Goal: Task Accomplishment & Management: Use online tool/utility

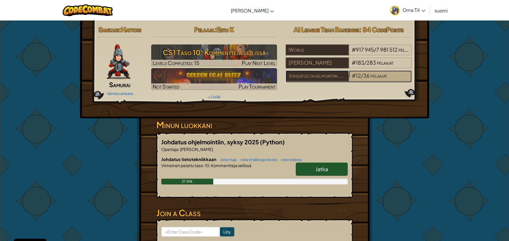
click at [363, 78] on span "36" at bounding box center [366, 75] width 6 height 7
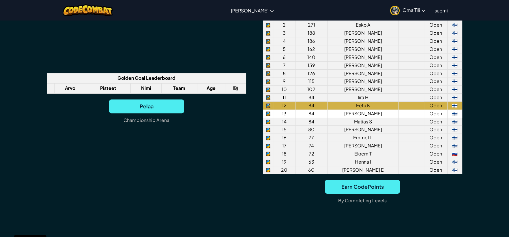
scroll to position [433, 0]
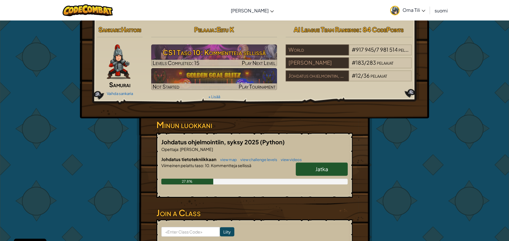
click at [325, 176] on link "Jatka" at bounding box center [322, 168] width 52 height 13
select select "fi"
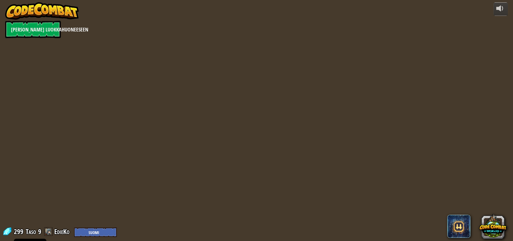
select select "fi"
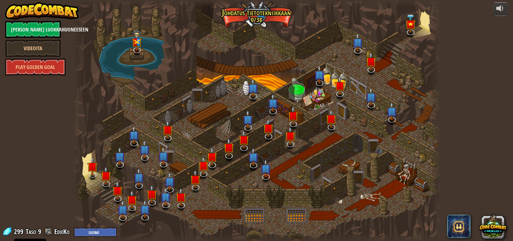
select select "fi"
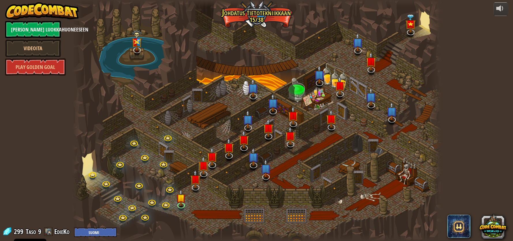
select select "fi"
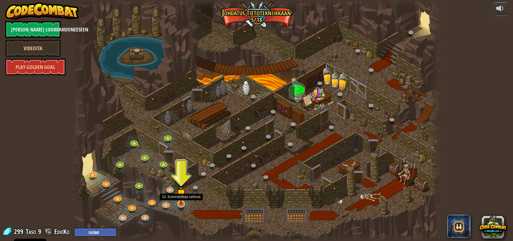
click at [181, 204] on img at bounding box center [181, 194] width 10 height 22
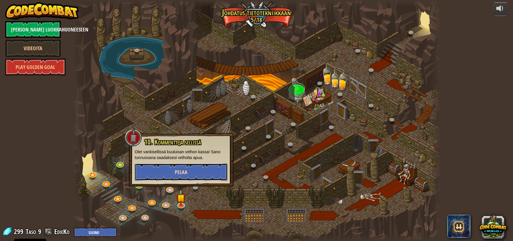
click at [195, 169] on button "Pelaa" at bounding box center [181, 171] width 93 height 17
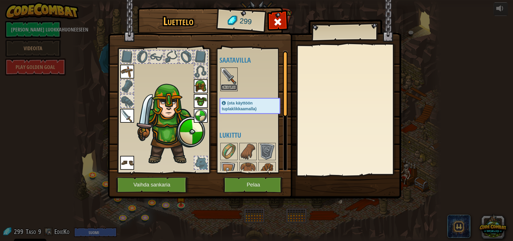
click at [235, 88] on button "Ota käyttöön" at bounding box center [229, 87] width 16 height 6
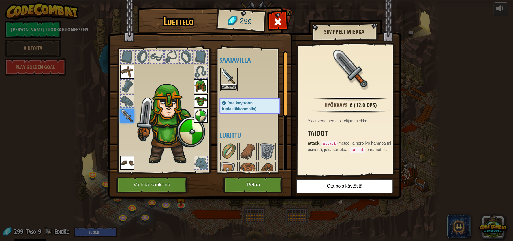
click at [234, 87] on button "Ota käyttöön" at bounding box center [229, 87] width 16 height 6
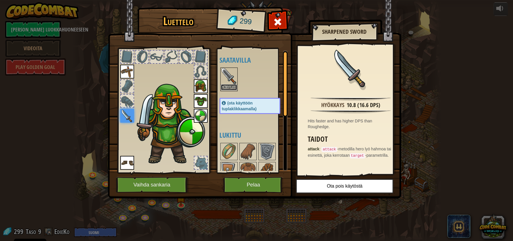
click at [234, 88] on button "Ota käyttöön" at bounding box center [229, 87] width 16 height 6
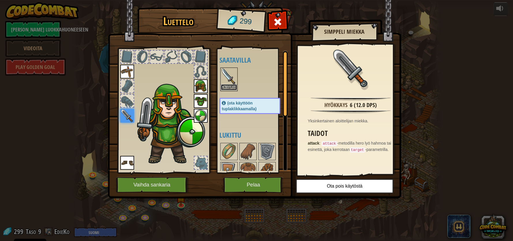
click at [227, 87] on button "Ota käyttöön" at bounding box center [229, 87] width 16 height 6
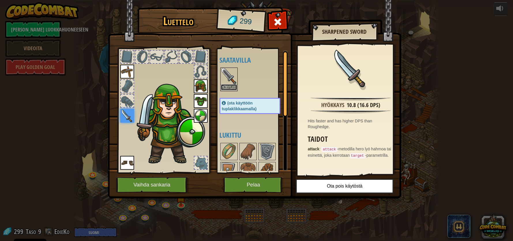
click at [232, 88] on button "Ota käyttöön" at bounding box center [229, 87] width 16 height 6
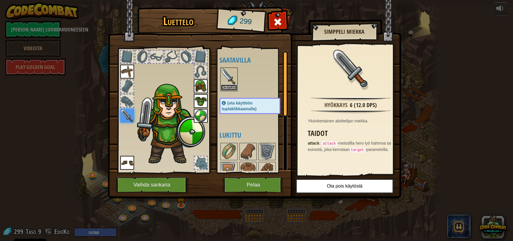
click at [232, 88] on button "Ota käyttöön" at bounding box center [229, 88] width 16 height 6
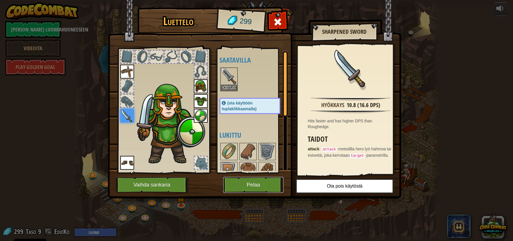
click at [257, 187] on button "Pelaa" at bounding box center [253, 185] width 60 height 16
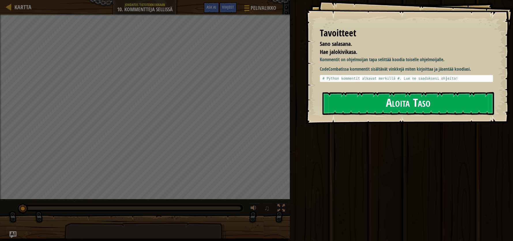
click at [407, 102] on button "Aloita Taso" at bounding box center [408, 103] width 172 height 23
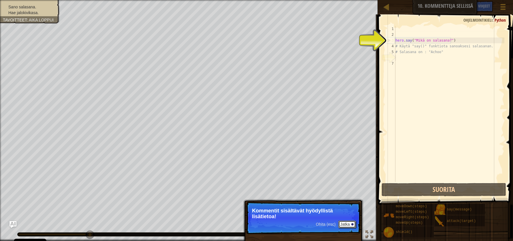
click at [352, 226] on button "Jatka" at bounding box center [346, 223] width 17 height 7
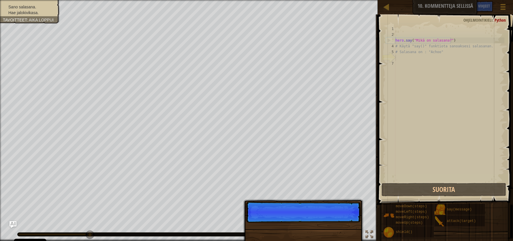
scroll to position [3, 0]
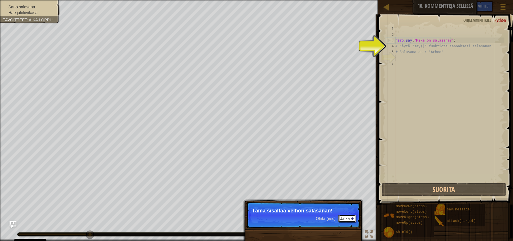
click at [346, 217] on button "Jatka" at bounding box center [346, 218] width 17 height 7
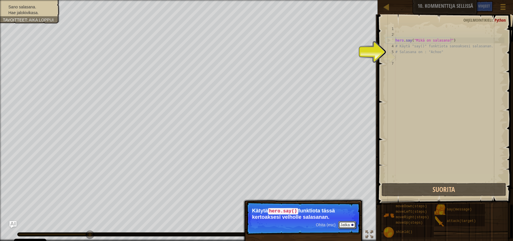
click at [350, 224] on button "Jatka" at bounding box center [346, 224] width 17 height 7
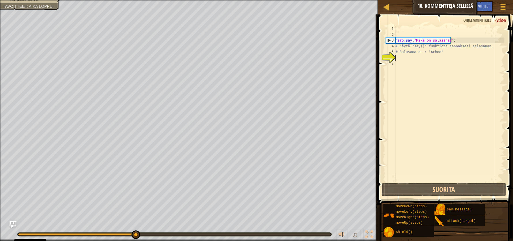
click at [406, 57] on div "hero . say ( "Mikä on salasana?" ) # Käytä "say()" funktiota sanoaksesi salasan…" at bounding box center [449, 109] width 110 height 167
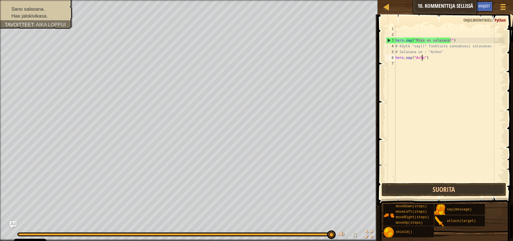
type textarea "hero.say("Achoo")"
click at [412, 65] on div "hero . say ( "Mikä on salasana?" ) # Käytä "say()" funktiota sanoaksesi salasan…" at bounding box center [449, 109] width 110 height 167
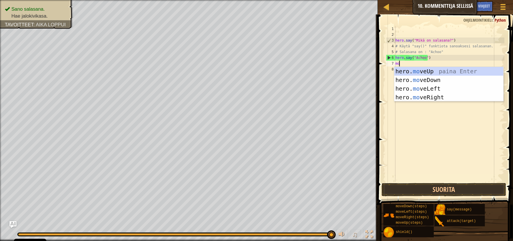
scroll to position [3, 0]
type textarea "move"
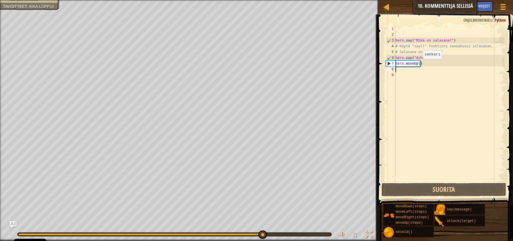
click at [418, 65] on div "hero . say ( "Mikä on salasana?" ) # Käytä "say()" funktiota sanoaksesi salasan…" at bounding box center [449, 109] width 110 height 167
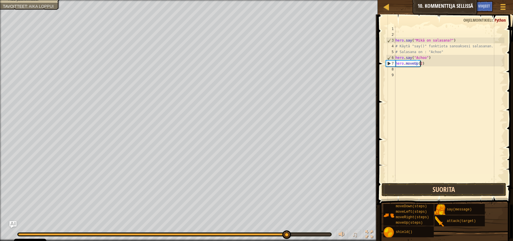
type textarea "hero.moveUp(2)"
click at [448, 189] on button "Suorita" at bounding box center [444, 189] width 125 height 13
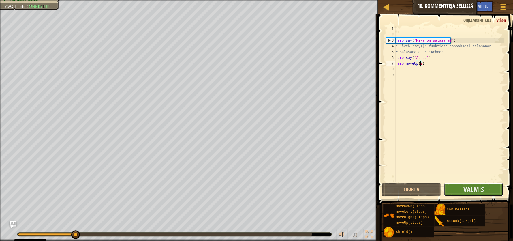
click at [459, 189] on button "Valmis" at bounding box center [473, 189] width 59 height 13
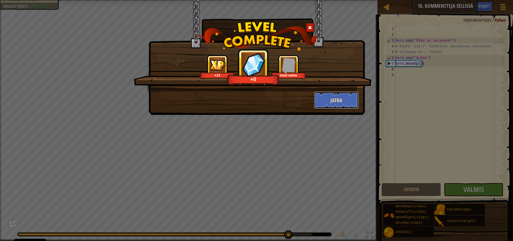
click at [341, 98] on button "Jatka" at bounding box center [336, 99] width 45 height 17
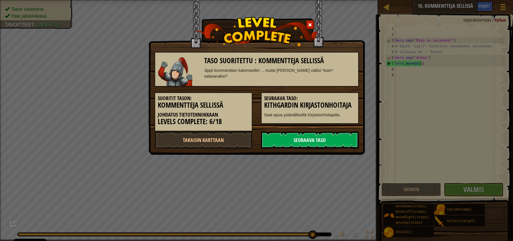
click at [323, 139] on link "Seuraava taso" at bounding box center [310, 139] width 98 height 17
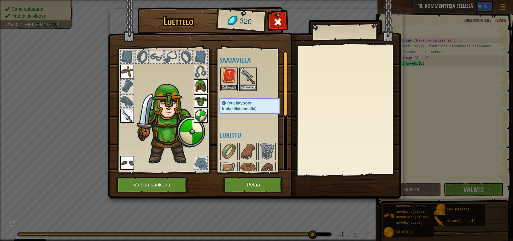
click at [232, 88] on button "Ota käyttöön" at bounding box center [229, 87] width 16 height 6
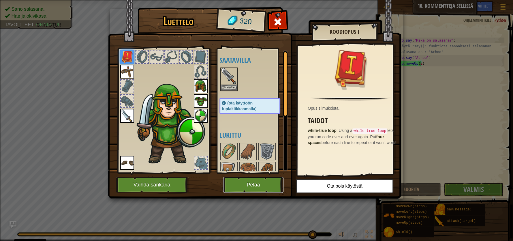
click at [256, 184] on button "Pelaa" at bounding box center [253, 185] width 60 height 16
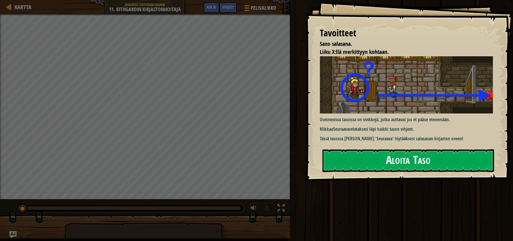
click at [391, 163] on button "Aloita Taso" at bounding box center [408, 160] width 172 height 23
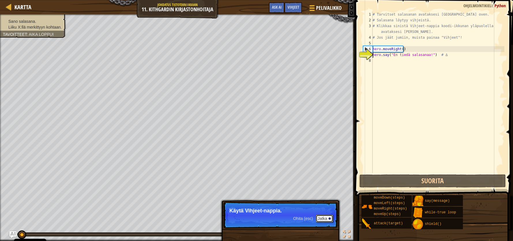
click at [321, 217] on button "Jatka" at bounding box center [324, 218] width 17 height 7
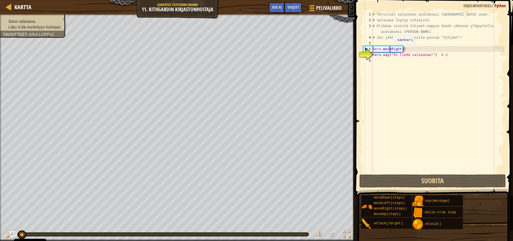
click at [391, 50] on div "# Tarvitset salasanan avataksesi [GEOGRAPHIC_DATA] oven. # Salasana löytyy vihj…" at bounding box center [438, 98] width 133 height 173
click at [388, 57] on div "# Tarvitset salasanan avataksesi [GEOGRAPHIC_DATA] oven. # Salasana löytyy vihj…" at bounding box center [438, 98] width 133 height 173
click at [374, 56] on div "# Tarvitset salasanan avataksesi [GEOGRAPHIC_DATA] oven. # Salasana löytyy vihj…" at bounding box center [438, 98] width 133 height 173
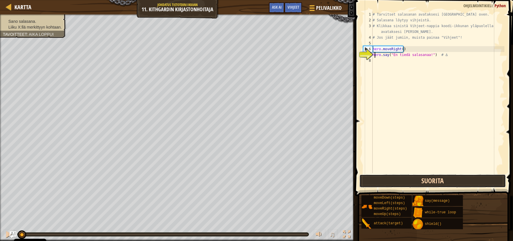
click at [428, 181] on button "Suorita" at bounding box center [432, 180] width 147 height 13
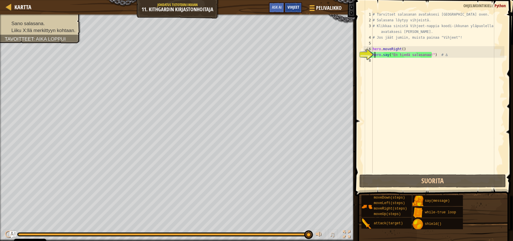
click at [293, 6] on span "Vihjeet" at bounding box center [293, 6] width 12 height 5
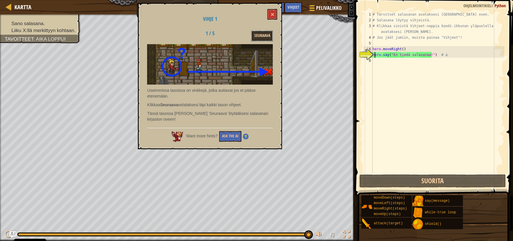
click at [262, 34] on button "Seuraava" at bounding box center [262, 36] width 22 height 11
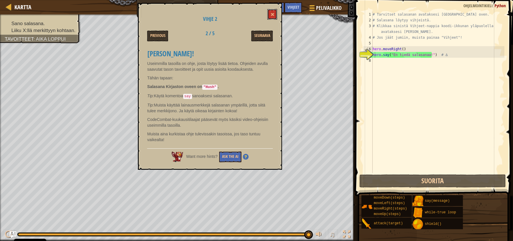
drag, startPoint x: 272, startPoint y: 13, endPoint x: 276, endPoint y: 16, distance: 4.2
click at [272, 14] on span at bounding box center [272, 14] width 4 height 4
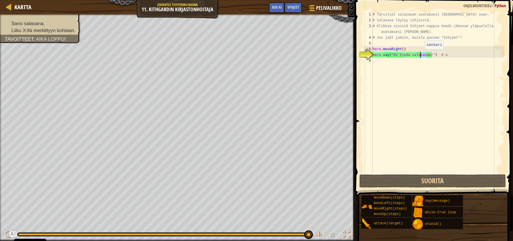
drag, startPoint x: 427, startPoint y: 55, endPoint x: 420, endPoint y: 55, distance: 7.2
click at [420, 55] on div "# Tarvitset salasanan avataksesi [GEOGRAPHIC_DATA] oven. # Salasana löytyy vihj…" at bounding box center [438, 98] width 133 height 173
click at [426, 55] on div "# Tarvitset salasanan avataksesi [GEOGRAPHIC_DATA] oven. # Salasana löytyy vihj…" at bounding box center [438, 93] width 133 height 162
click at [427, 55] on div "# Tarvitset salasanan avataksesi [GEOGRAPHIC_DATA] oven. # Salasana löytyy vihj…" at bounding box center [438, 98] width 133 height 173
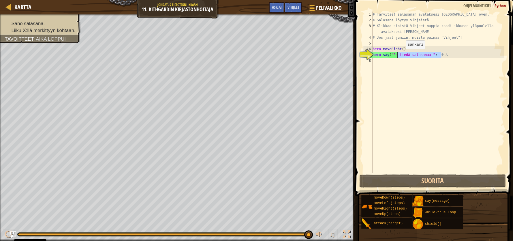
drag, startPoint x: 427, startPoint y: 55, endPoint x: 401, endPoint y: 55, distance: 26.8
click at [401, 55] on div "# Tarvitset salasanan avataksesi [GEOGRAPHIC_DATA] oven. # Salasana löytyy vihj…" at bounding box center [438, 98] width 133 height 173
click at [417, 55] on div "# Tarvitset salasanan avataksesi [GEOGRAPHIC_DATA] oven. # Salasana löytyy vihj…" at bounding box center [438, 93] width 133 height 162
click at [428, 55] on div "# Tarvitset salasanan avataksesi [GEOGRAPHIC_DATA] oven. # Salasana löytyy vihj…" at bounding box center [438, 98] width 133 height 173
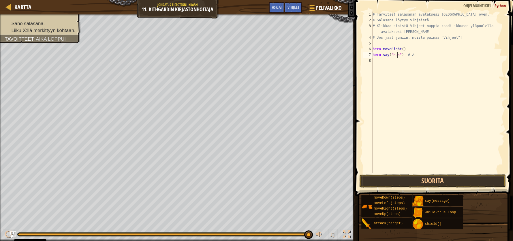
scroll to position [2, 2]
type textarea "hero.say("Hush") # ∆"
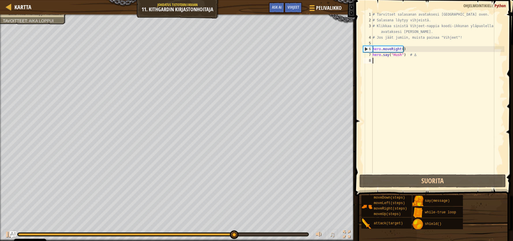
scroll to position [2, 0]
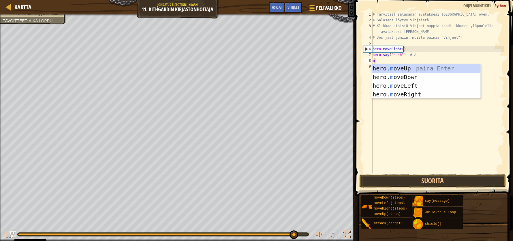
type textarea "mov"
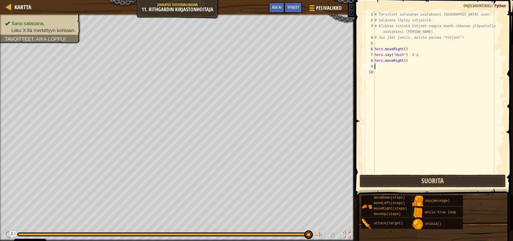
click at [421, 181] on button "Suorita" at bounding box center [432, 180] width 147 height 13
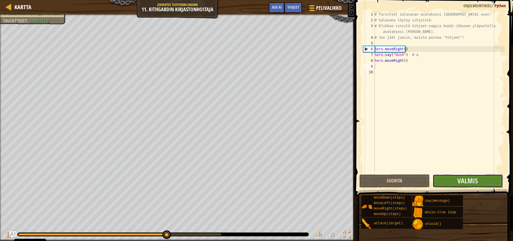
click at [457, 178] on button "Valmis" at bounding box center [468, 180] width 70 height 13
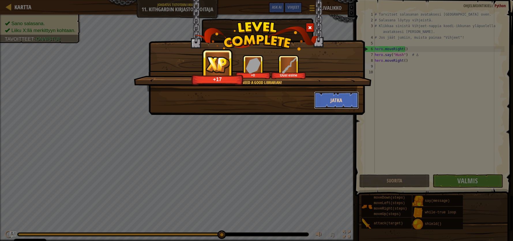
click at [331, 102] on button "Jatka" at bounding box center [336, 99] width 45 height 17
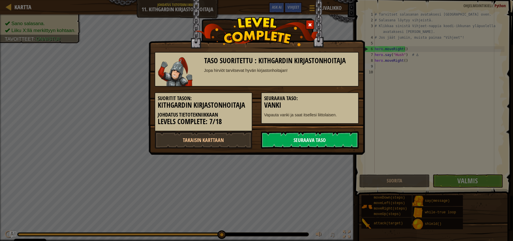
click at [312, 133] on link "Seuraava taso" at bounding box center [310, 139] width 98 height 17
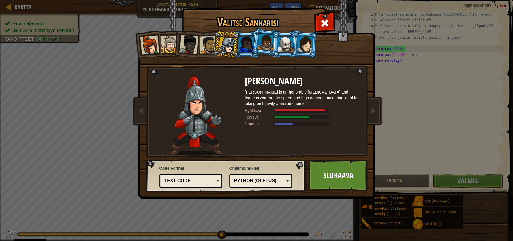
click at [275, 181] on div "Python (Oletus)" at bounding box center [259, 180] width 50 height 7
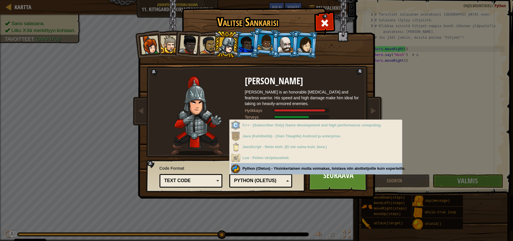
click at [275, 181] on div "Python (Oletus)" at bounding box center [259, 180] width 50 height 7
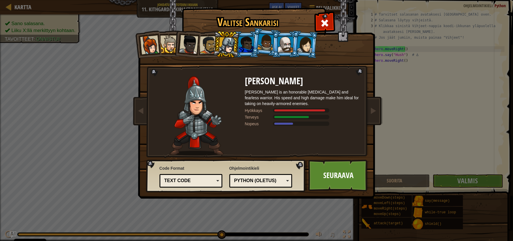
click at [205, 178] on div "Text code" at bounding box center [189, 180] width 50 height 7
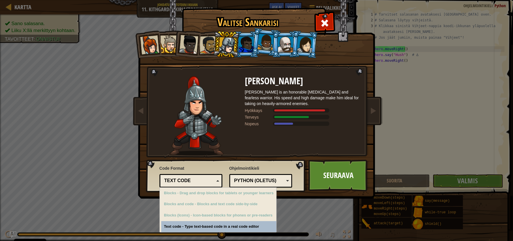
click at [205, 178] on div "Text code" at bounding box center [189, 180] width 50 height 7
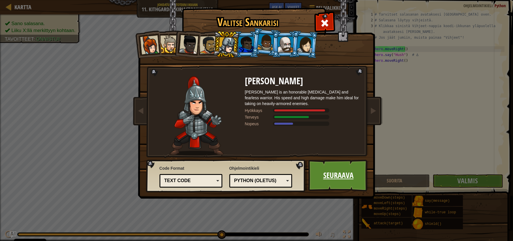
click at [321, 181] on link "Seuraava" at bounding box center [338, 176] width 60 height 32
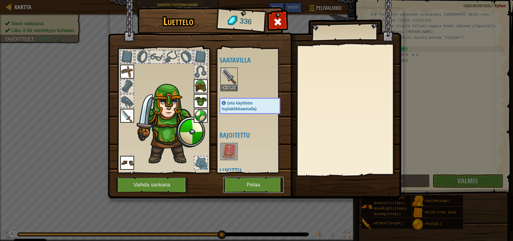
click at [255, 183] on button "Pelaa" at bounding box center [253, 185] width 60 height 16
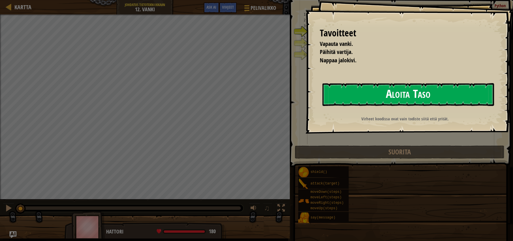
click at [391, 91] on button "Aloita Taso" at bounding box center [408, 94] width 172 height 23
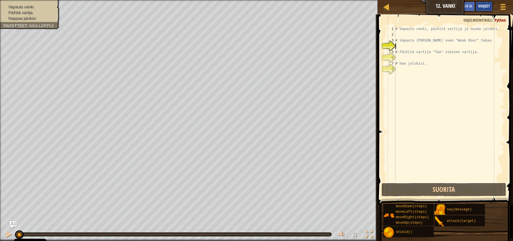
click at [479, 5] on span "Vihjeet" at bounding box center [484, 5] width 12 height 5
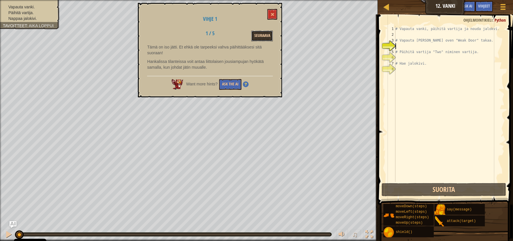
click at [262, 36] on button "Seuraava" at bounding box center [262, 36] width 22 height 11
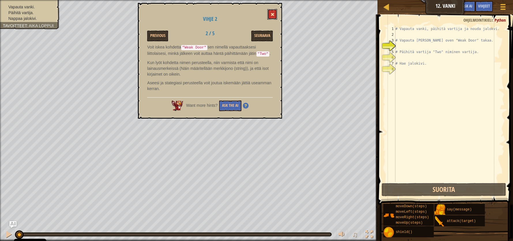
click at [276, 13] on button at bounding box center [272, 14] width 10 height 11
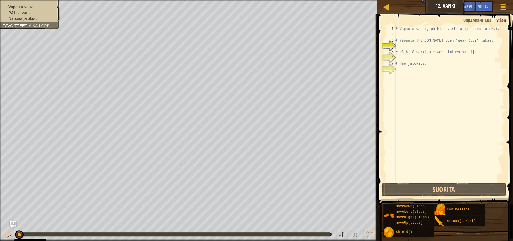
click at [399, 33] on div "# Vapauta vanki, päihitä vartija ja nouda jalokvi. # Vapauta [PERSON_NAME] oven…" at bounding box center [449, 109] width 110 height 167
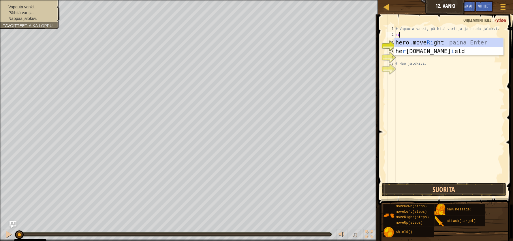
scroll to position [3, 0]
type textarea "righ"
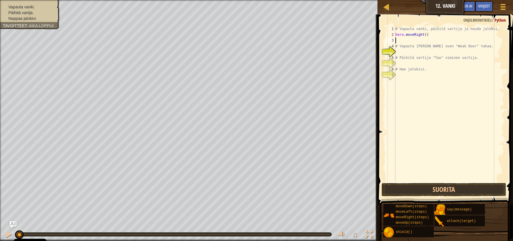
type textarea "# Vapauta [PERSON_NAME] oven "Weak Door" takaa."
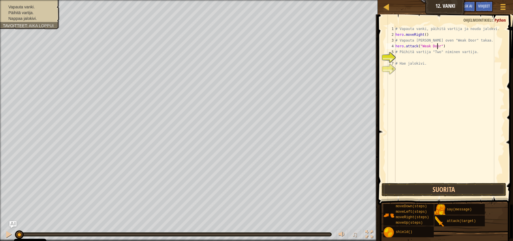
type textarea "# Päihitä vartija "Two" niminen vartija."
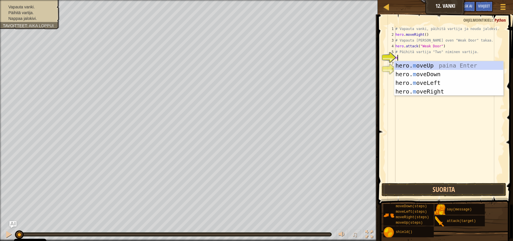
type textarea "move"
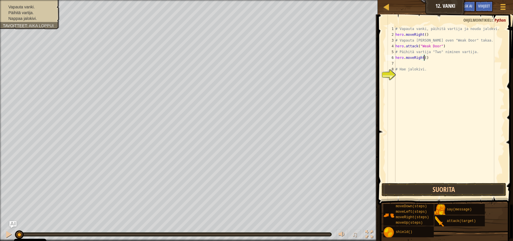
type textarea "hero.moveRight(2)"
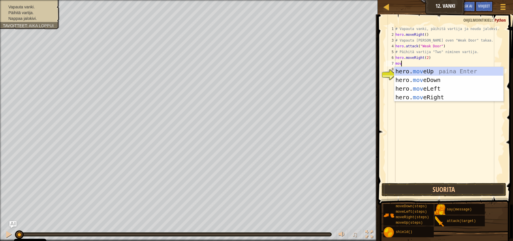
type textarea "move"
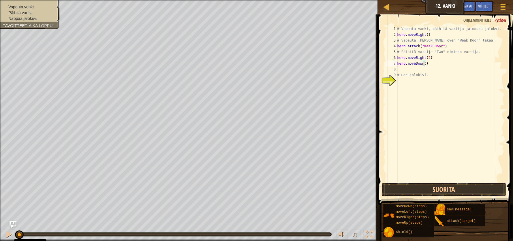
type textarea "hero.moveDown(3)"
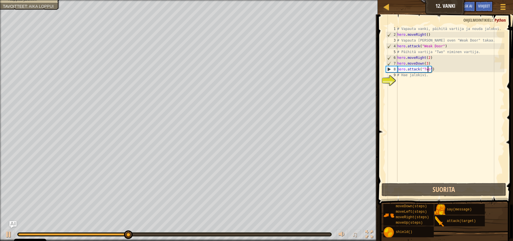
type textarea "# Hae jalokivi."
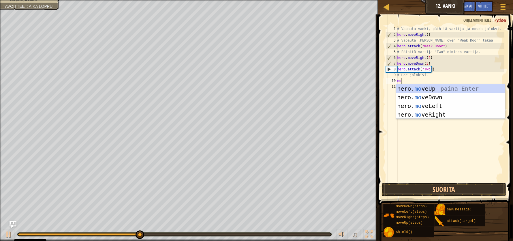
type textarea "move"
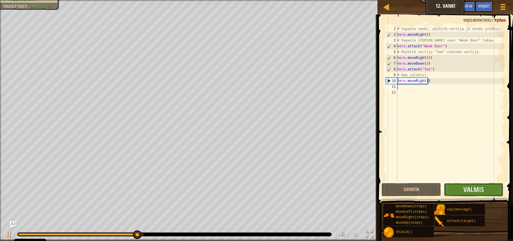
click at [489, 187] on button "Valmis" at bounding box center [473, 189] width 59 height 13
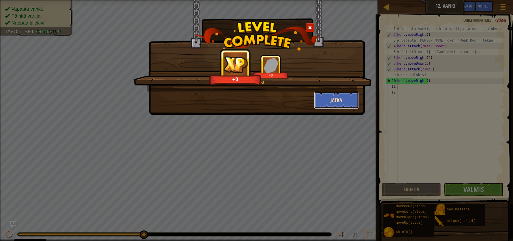
click at [340, 102] on button "Jatka" at bounding box center [336, 99] width 45 height 17
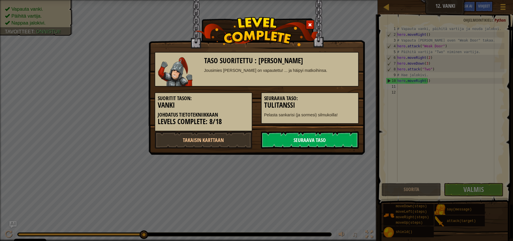
click at [320, 140] on link "Seuraava taso" at bounding box center [310, 139] width 98 height 17
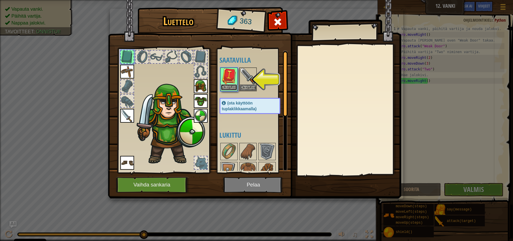
click at [232, 88] on button "Ota käyttöön" at bounding box center [229, 87] width 16 height 6
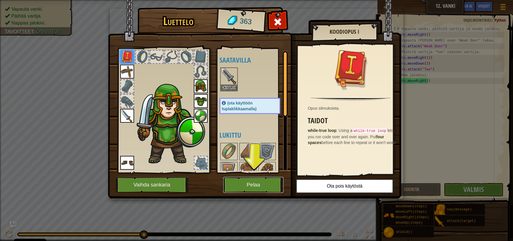
click at [275, 187] on button "Pelaa" at bounding box center [253, 185] width 60 height 16
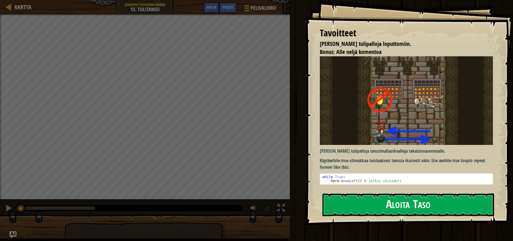
click at [406, 207] on button "Aloita Taso" at bounding box center [408, 204] width 172 height 23
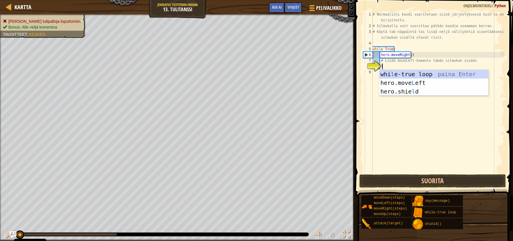
scroll to position [3, 1]
type textarea "lef"
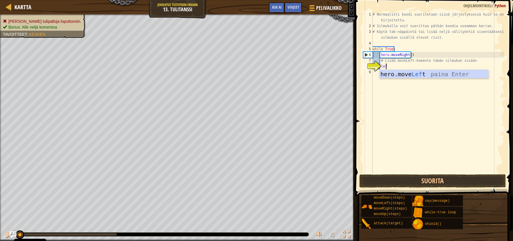
scroll to position [3, 0]
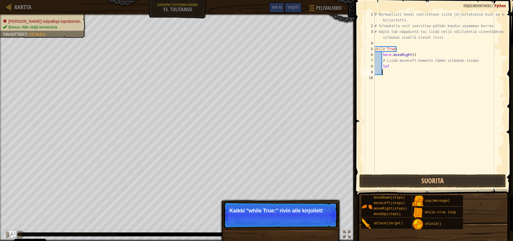
click at [389, 66] on div "# Normaalisti koodi suoritetaan siinä järjestyksessä kuin se on kirjoitettu. # …" at bounding box center [439, 101] width 131 height 179
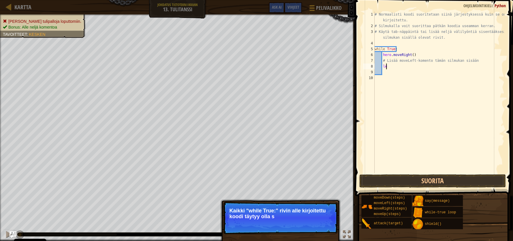
type textarea "l"
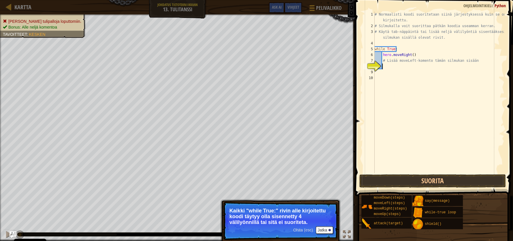
scroll to position [3, 0]
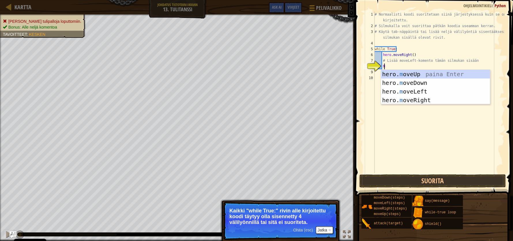
type textarea "Mo"
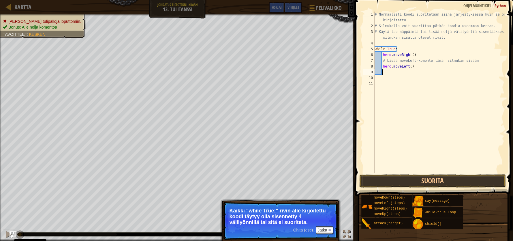
scroll to position [3, 0]
click at [429, 179] on button "Suorita" at bounding box center [432, 180] width 147 height 13
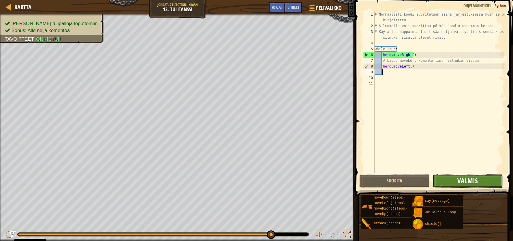
click at [472, 178] on span "Valmis" at bounding box center [467, 180] width 20 height 9
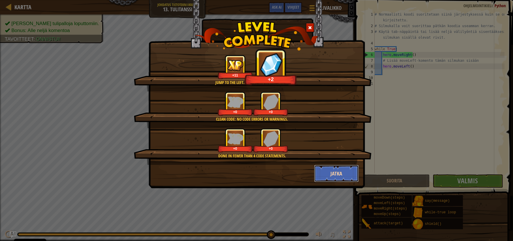
click at [344, 174] on button "Jatka" at bounding box center [336, 173] width 45 height 17
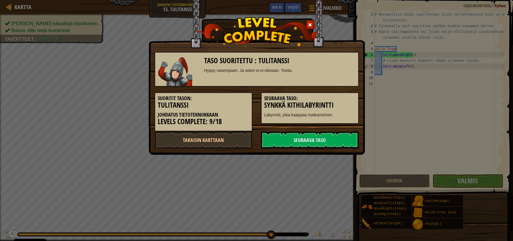
click at [312, 24] on span at bounding box center [310, 25] width 4 height 4
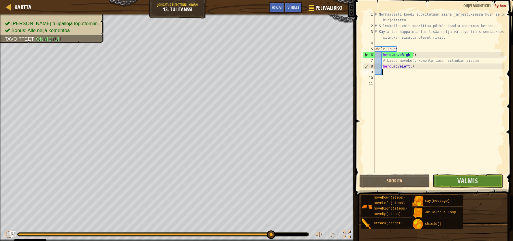
click at [316, 9] on span "Pelivalikko" at bounding box center [329, 8] width 27 height 8
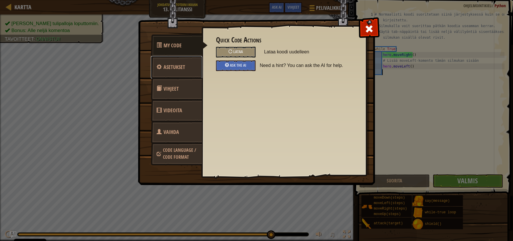
click at [175, 67] on span "Asetukset" at bounding box center [175, 66] width 22 height 7
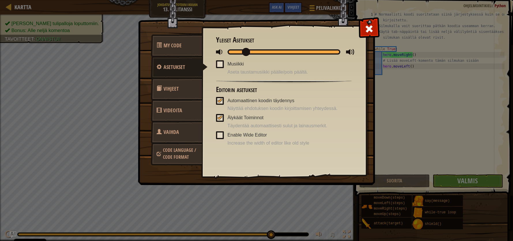
click at [219, 52] on span at bounding box center [220, 52] width 9 height 9
drag, startPoint x: 254, startPoint y: 51, endPoint x: 245, endPoint y: 53, distance: 8.5
click at [246, 53] on div at bounding box center [284, 51] width 113 height 5
drag, startPoint x: 245, startPoint y: 53, endPoint x: 217, endPoint y: 55, distance: 28.1
click at [217, 55] on div at bounding box center [284, 51] width 136 height 7
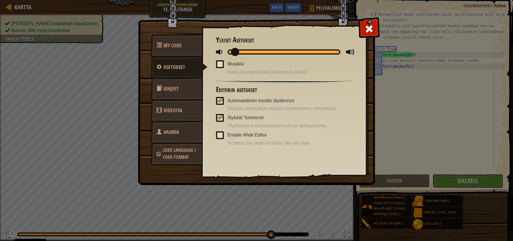
click at [231, 50] on span at bounding box center [235, 52] width 8 height 8
click at [369, 29] on span at bounding box center [369, 28] width 9 height 9
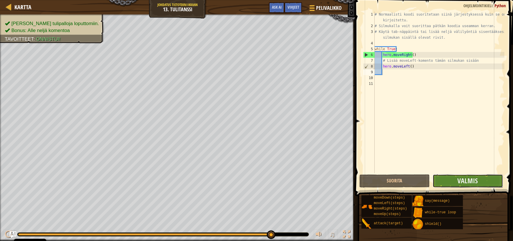
click at [455, 179] on button "Valmis" at bounding box center [468, 180] width 70 height 13
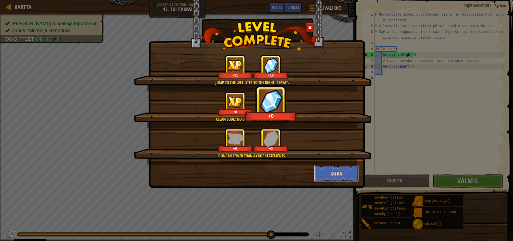
click at [329, 175] on button "Jatka" at bounding box center [336, 173] width 45 height 17
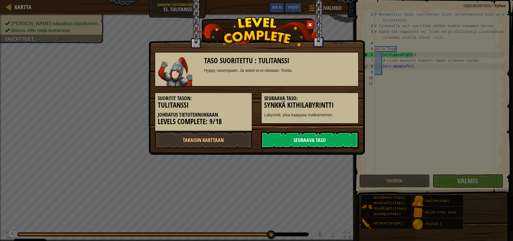
click at [296, 137] on link "Seuraava taso" at bounding box center [310, 139] width 98 height 17
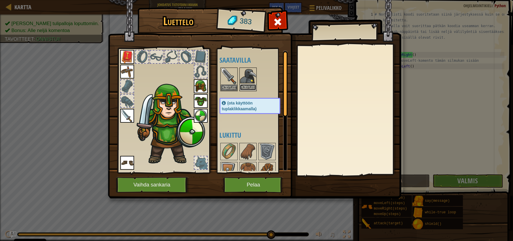
click at [251, 85] on button "Ota käyttöön" at bounding box center [248, 87] width 16 height 6
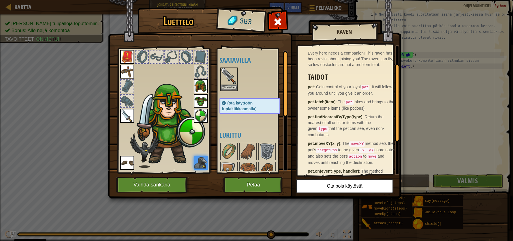
scroll to position [57, 0]
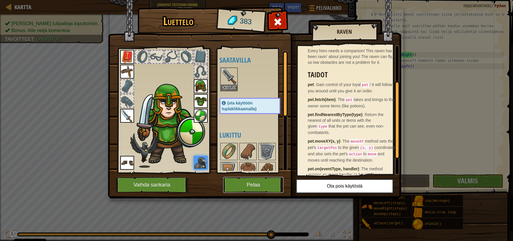
click at [248, 182] on button "Pelaa" at bounding box center [253, 185] width 60 height 16
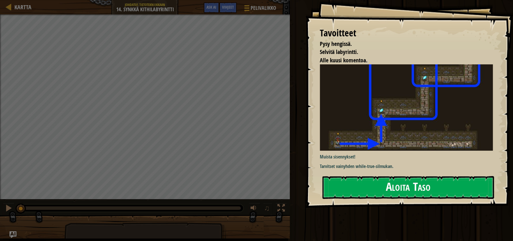
click at [403, 186] on button "Aloita Taso" at bounding box center [408, 187] width 172 height 23
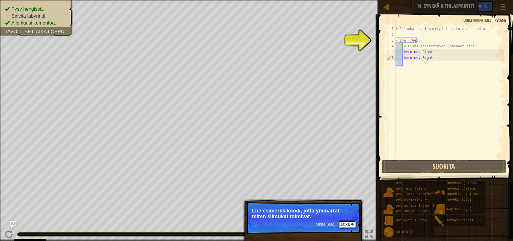
click at [352, 224] on div at bounding box center [352, 224] width 2 height 2
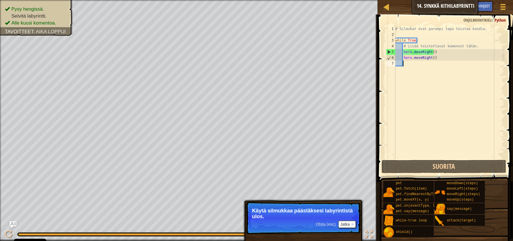
click at [416, 64] on div "# Silmukat ovat parempi tapa toistaa koodia. while True : # Lisää toistettavat …" at bounding box center [449, 98] width 110 height 144
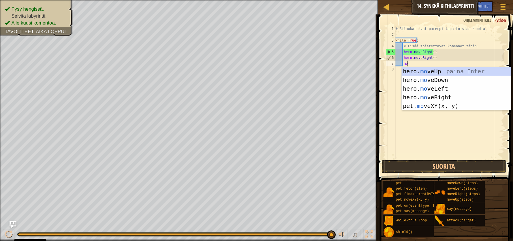
scroll to position [3, 1]
type textarea "move"
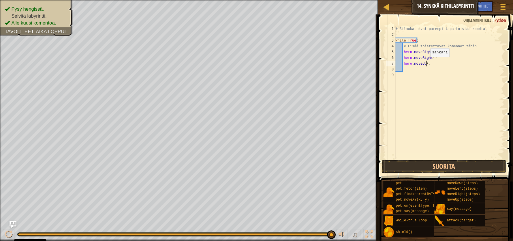
click at [425, 62] on div "# Silmukat ovat parempi tapa toistaa koodia. while True : # Lisää toistettavat …" at bounding box center [449, 98] width 110 height 144
type textarea "hero.moveUp(2)"
click at [457, 167] on button "Suorita" at bounding box center [444, 166] width 125 height 13
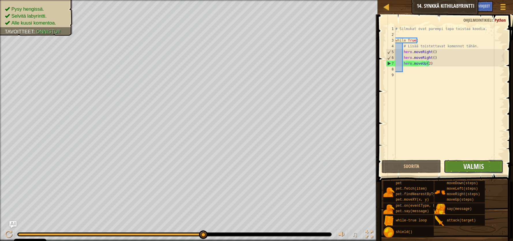
click at [481, 166] on span "Valmis" at bounding box center [474, 166] width 20 height 9
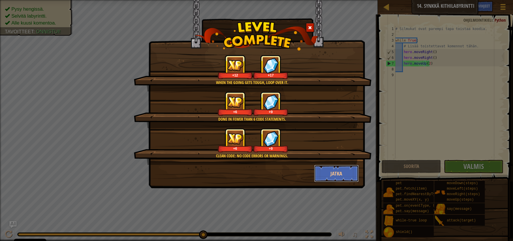
click at [343, 174] on button "Jatka" at bounding box center [336, 173] width 45 height 17
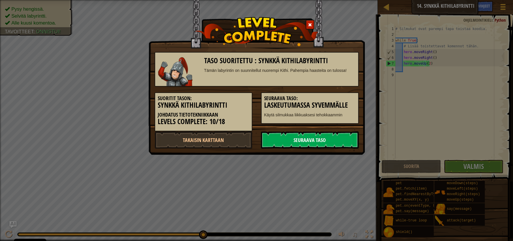
click at [303, 142] on link "Seuraava taso" at bounding box center [310, 139] width 98 height 17
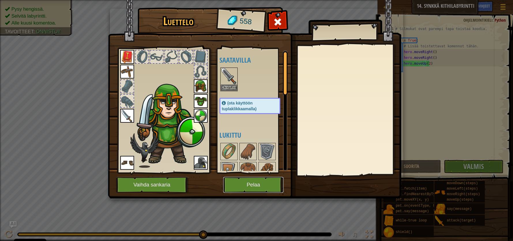
click at [263, 183] on button "Pelaa" at bounding box center [253, 185] width 60 height 16
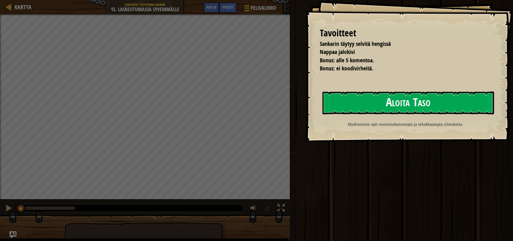
click at [384, 106] on button "Aloita Taso" at bounding box center [408, 102] width 172 height 23
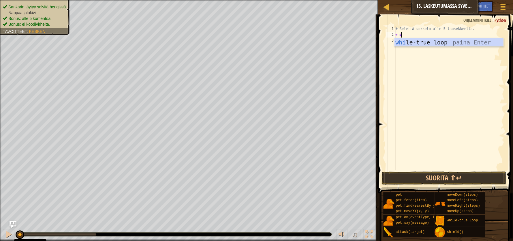
scroll to position [3, 0]
type textarea "whil"
type textarea "w"
type textarea "while"
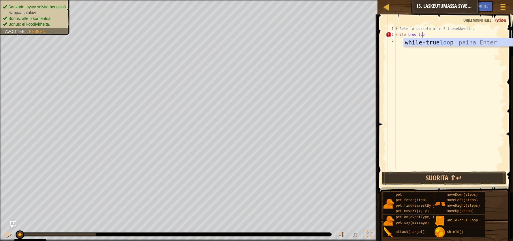
type textarea "while-true loop"
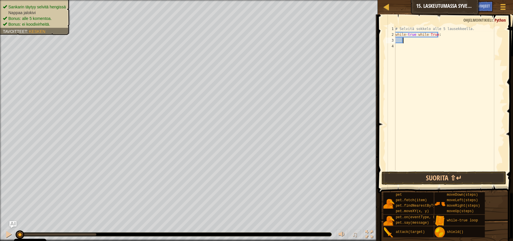
scroll to position [3, 0]
click at [435, 34] on div "# Selvitä sokkelo alle 5 lausekkeella. while - true while True :" at bounding box center [449, 104] width 110 height 156
click at [437, 45] on div "while-true loop paina Enter" at bounding box center [458, 51] width 109 height 26
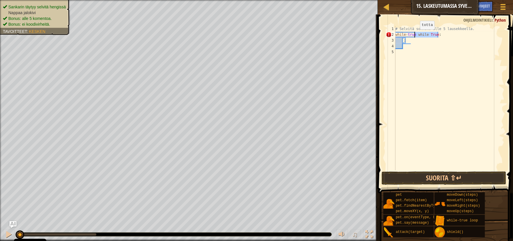
drag, startPoint x: 438, startPoint y: 35, endPoint x: 415, endPoint y: 35, distance: 22.8
click at [415, 35] on div "# Selvitä sokkelo alle 5 lausekkeella. while - true while True : :" at bounding box center [449, 104] width 110 height 156
click at [402, 42] on div "# Selvitä sokkelo alle 5 lausekkeella. while - true :" at bounding box center [449, 104] width 110 height 156
type textarea "while-true :"
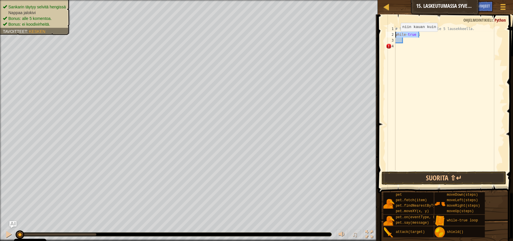
drag, startPoint x: 422, startPoint y: 36, endPoint x: 394, endPoint y: 37, distance: 28.3
click at [394, 37] on div "while-true : 1 2 3 4 # Selvitä sokkelo alle 5 lausekkeella. while - true : הההה…" at bounding box center [445, 98] width 120 height 144
click at [402, 42] on div "# Selvitä sokkelo alle 5 lausekkeella." at bounding box center [449, 104] width 110 height 156
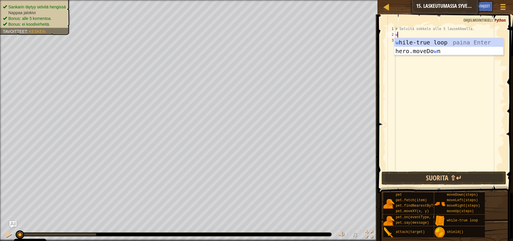
type textarea "wh"
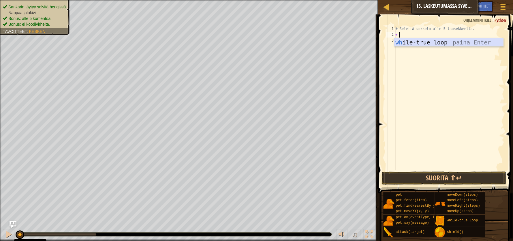
click at [456, 44] on div "wh ile-true loop paina Enter" at bounding box center [448, 51] width 109 height 26
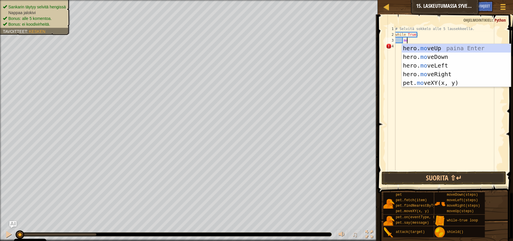
type textarea "move"
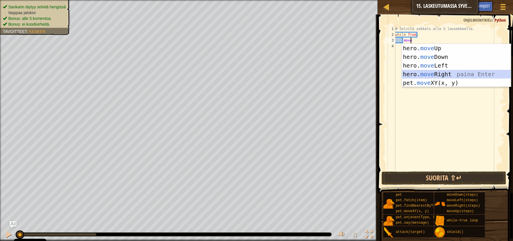
scroll to position [3, 0]
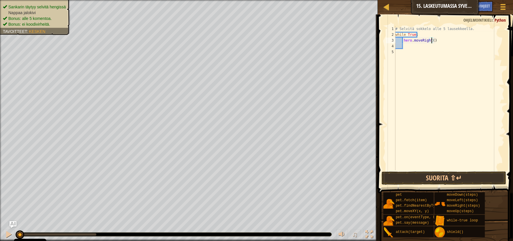
type textarea "hero.moveRight(2)"
type textarea "dow"
click at [405, 45] on div "# Selvitä sokkelo alle 5 lausekkeella. while True : hero . moveRight ( 2 ) hero…" at bounding box center [449, 104] width 110 height 156
type textarea "hero.moveDown()"
click at [405, 52] on div "# Selvitä sokkelo alle 5 lausekkeella. while True : hero . moveRight ( 2 ) hero…" at bounding box center [449, 104] width 110 height 156
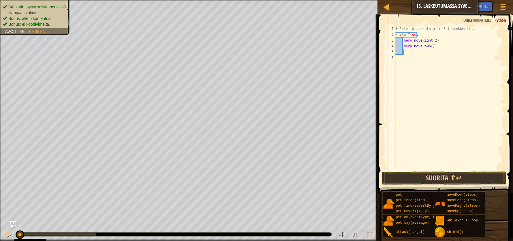
scroll to position [3, 0]
click at [446, 175] on button "Suorita ⇧↵" at bounding box center [444, 177] width 125 height 13
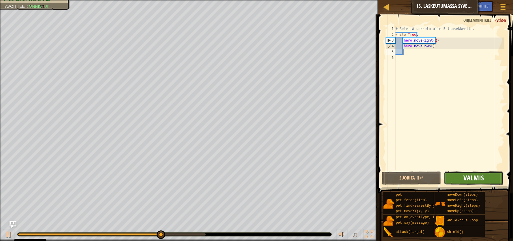
click at [475, 177] on span "Valmis" at bounding box center [474, 177] width 20 height 9
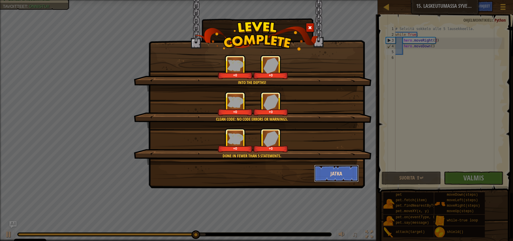
click at [336, 175] on button "Jatka" at bounding box center [336, 173] width 45 height 17
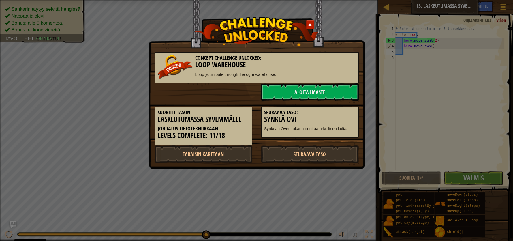
click at [360, 18] on div "Concept Challenge Unlocked: Loop Warehouse Loop your route through the ogre war…" at bounding box center [257, 70] width 216 height 140
click at [311, 24] on span at bounding box center [310, 25] width 4 height 4
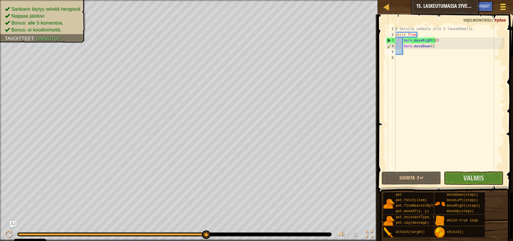
click at [504, 6] on span at bounding box center [502, 6] width 5 height 1
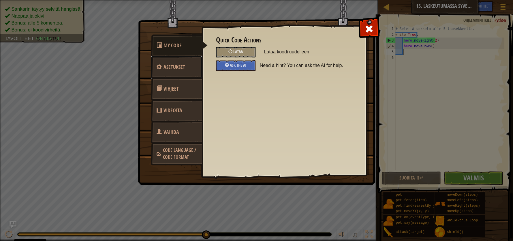
click at [177, 68] on span "Asetukset" at bounding box center [175, 66] width 22 height 7
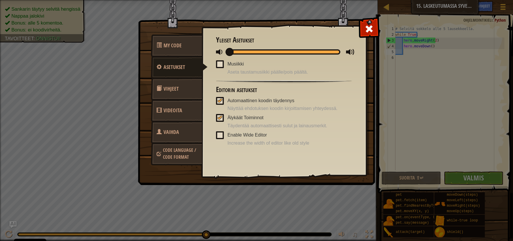
drag, startPoint x: 235, startPoint y: 49, endPoint x: 225, endPoint y: 50, distance: 10.2
click at [225, 50] on div at bounding box center [284, 51] width 136 height 7
drag, startPoint x: 368, startPoint y: 29, endPoint x: 414, endPoint y: 27, distance: 46.2
click at [369, 29] on span at bounding box center [369, 28] width 9 height 9
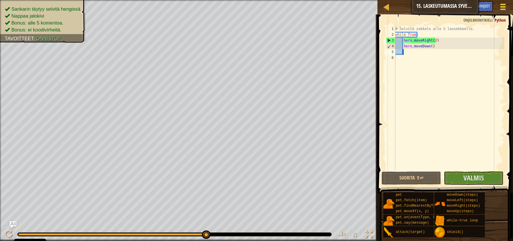
click at [500, 7] on div at bounding box center [503, 7] width 8 height 8
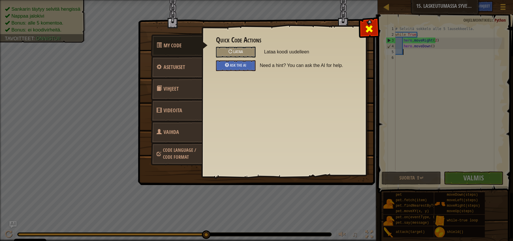
click at [370, 24] on span at bounding box center [369, 28] width 9 height 9
